Goal: Information Seeking & Learning: Learn about a topic

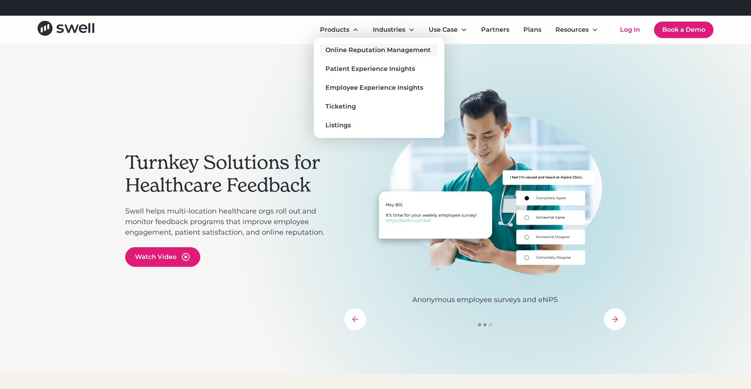
click at [335, 44] on link "Online Reputation Management" at bounding box center [379, 50] width 118 height 13
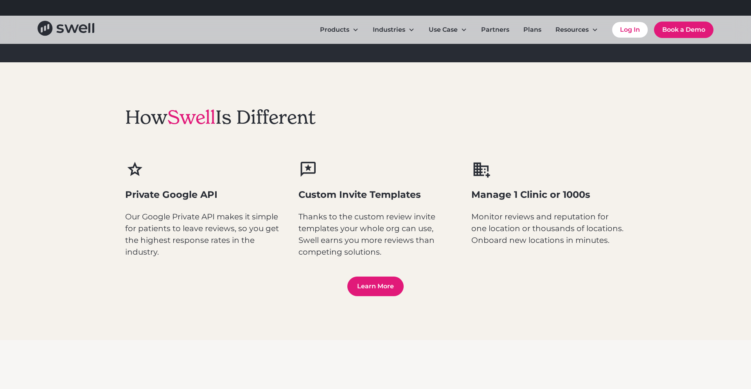
scroll to position [964, 0]
drag, startPoint x: 222, startPoint y: 195, endPoint x: 130, endPoint y: 188, distance: 92.6
click at [124, 187] on div "How Swell Is Different Private Google API Our Google Private API makes it simpl…" at bounding box center [375, 200] width 751 height 277
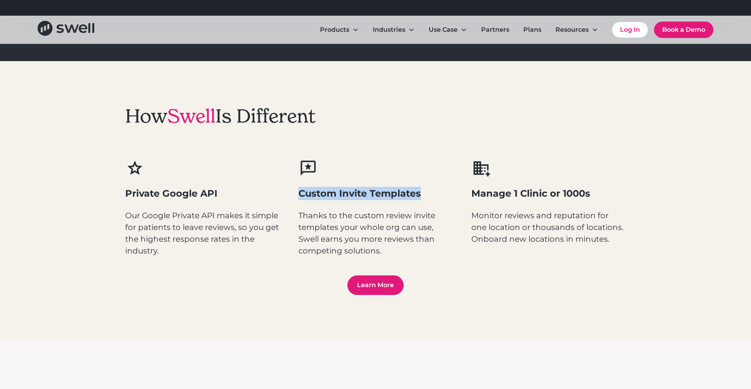
drag, startPoint x: 300, startPoint y: 195, endPoint x: 438, endPoint y: 195, distance: 137.8
click at [438, 195] on h3 "Custom Invite Templates" at bounding box center [376, 193] width 155 height 13
click at [436, 195] on h3 "Custom Invite Templates" at bounding box center [376, 193] width 155 height 13
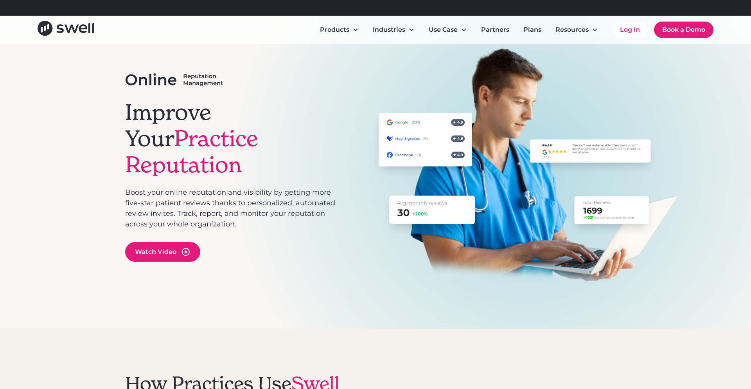
scroll to position [0, 0]
